Goal: Task Accomplishment & Management: Manage account settings

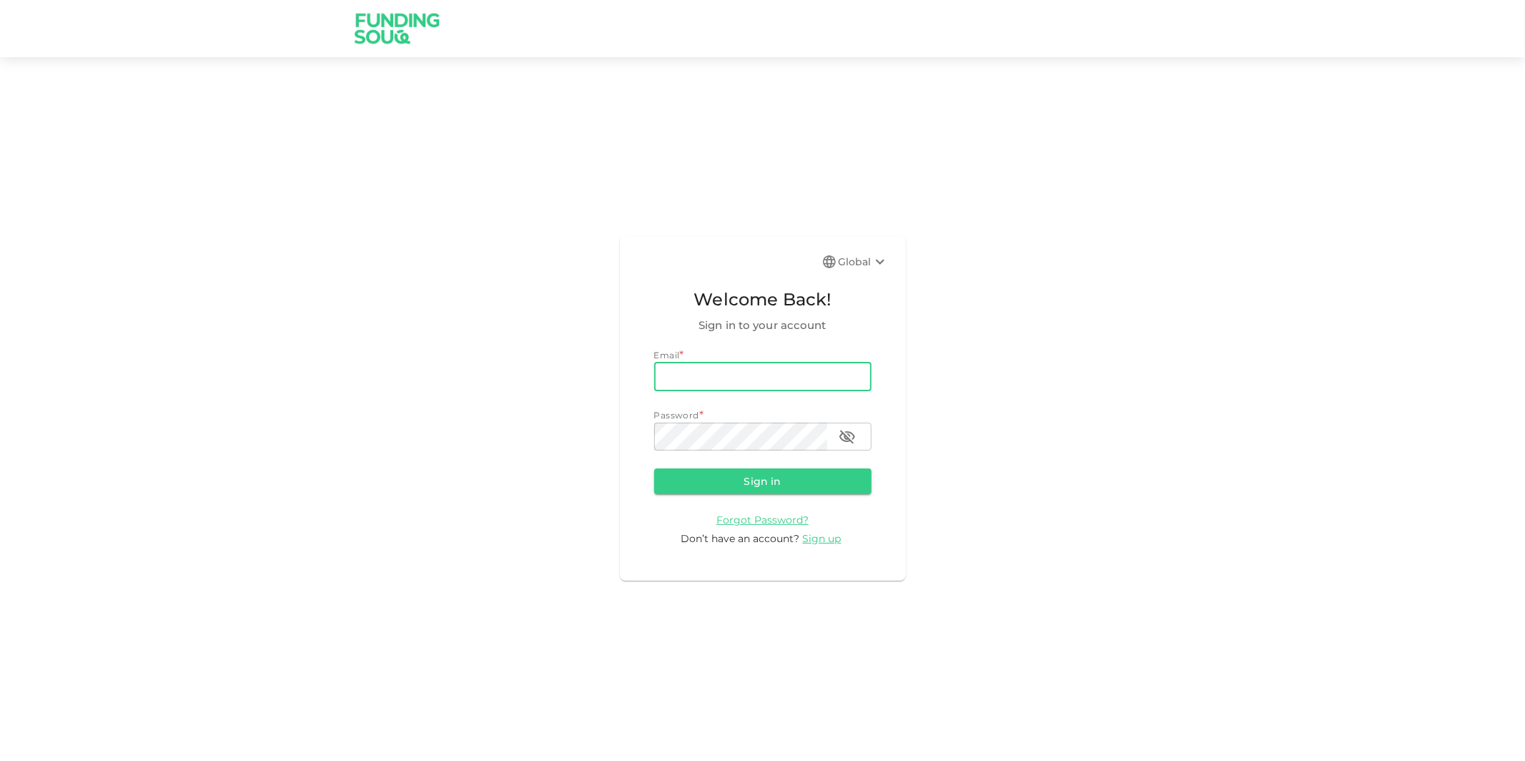
click at [746, 370] on input "email" at bounding box center [762, 376] width 217 height 29
type input "[PERSON_NAME][EMAIL_ADDRESS][DOMAIN_NAME]"
click at [654, 468] on button "Sign in" at bounding box center [762, 481] width 217 height 26
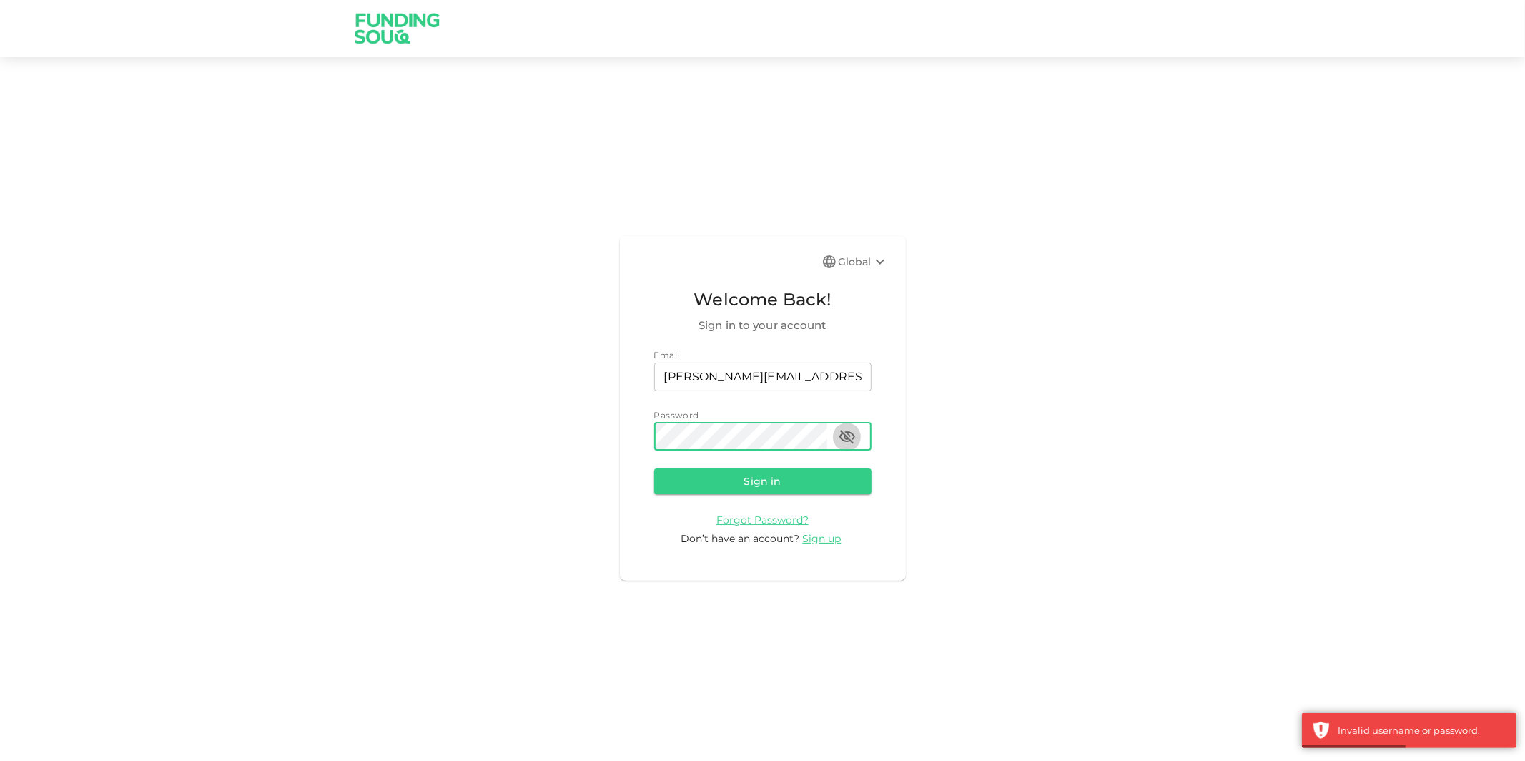
click at [846, 436] on icon "button" at bounding box center [847, 437] width 16 height 14
click at [654, 468] on button "Sign in" at bounding box center [762, 481] width 217 height 26
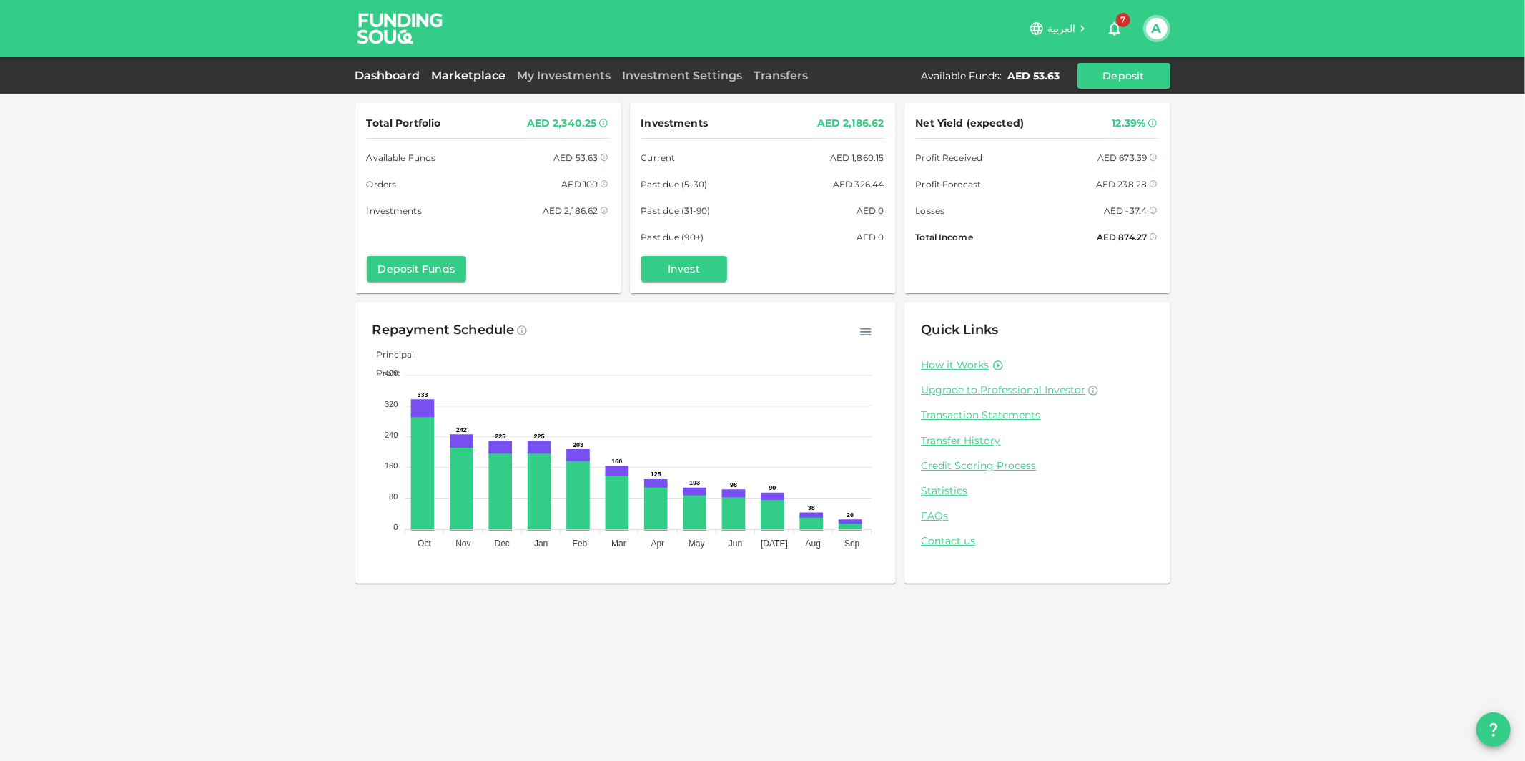
click at [478, 79] on link "Marketplace" at bounding box center [469, 76] width 86 height 14
